Goal: Obtain resource: Download file/media

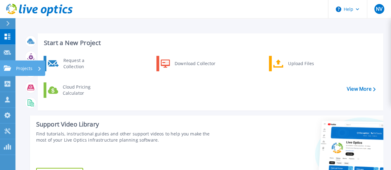
click at [6, 70] on icon at bounding box center [7, 68] width 7 height 5
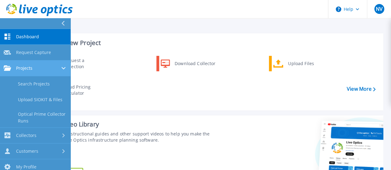
click at [30, 67] on span "Projects" at bounding box center [24, 69] width 16 height 6
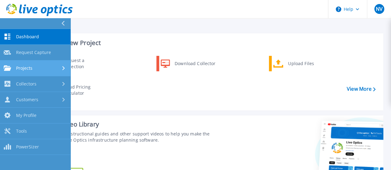
click at [30, 67] on span "Projects" at bounding box center [24, 69] width 16 height 6
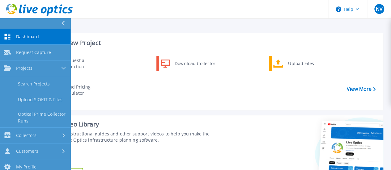
click at [32, 37] on span "Dashboard" at bounding box center [27, 37] width 23 height 6
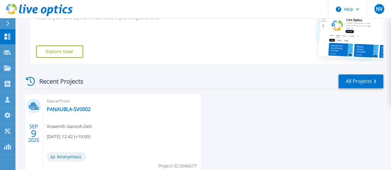
scroll to position [163, 0]
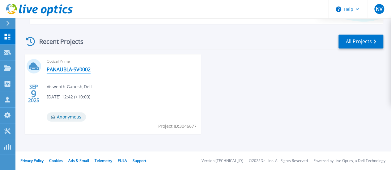
click at [67, 69] on link "PANAUBLA-SV0002" at bounding box center [69, 69] width 44 height 6
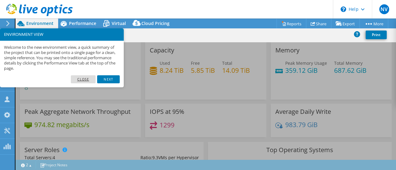
click at [88, 80] on link "Close" at bounding box center [83, 79] width 25 height 8
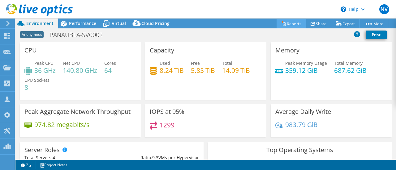
click at [286, 28] on link "Reports" at bounding box center [291, 24] width 30 height 10
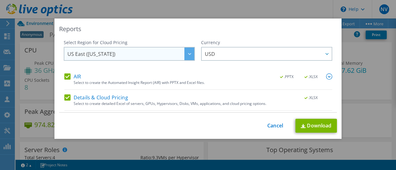
click at [188, 55] on icon at bounding box center [189, 54] width 3 height 2
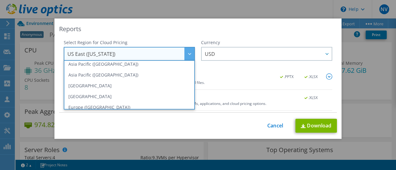
scroll to position [39, 0]
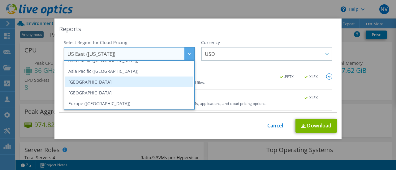
click at [152, 83] on li "Australia" at bounding box center [129, 82] width 128 height 11
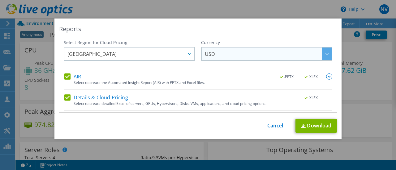
click at [245, 54] on span "USD" at bounding box center [268, 54] width 127 height 13
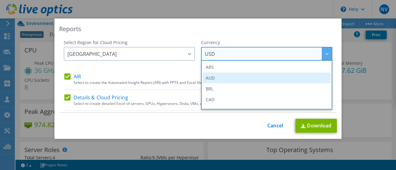
click at [226, 77] on li "AUD" at bounding box center [267, 78] width 128 height 11
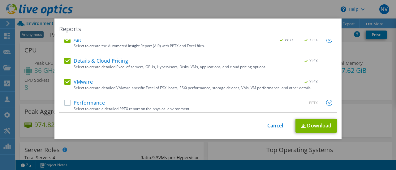
scroll to position [40, 0]
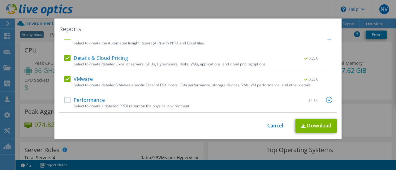
click at [66, 102] on label "Performance" at bounding box center [84, 100] width 41 height 6
click at [0, 0] on input "Performance" at bounding box center [0, 0] width 0 height 0
click at [307, 121] on link "Download" at bounding box center [315, 126] width 41 height 14
click at [269, 125] on link "Cancel" at bounding box center [275, 126] width 16 height 6
